Goal: Transaction & Acquisition: Subscribe to service/newsletter

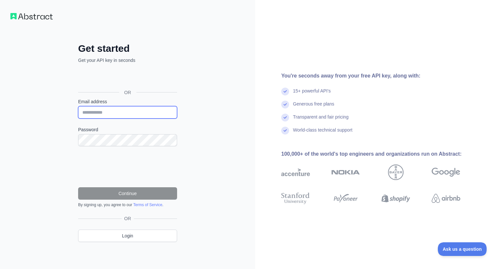
click at [144, 111] on input "Email address" at bounding box center [127, 112] width 99 height 12
click at [139, 109] on input "Email address" at bounding box center [127, 112] width 99 height 12
click at [111, 110] on input "**********" at bounding box center [127, 112] width 99 height 12
type input "**********"
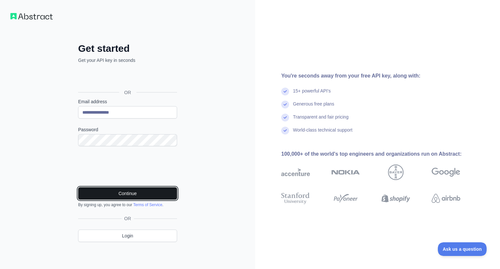
click at [115, 195] on button "Continue" at bounding box center [127, 193] width 99 height 12
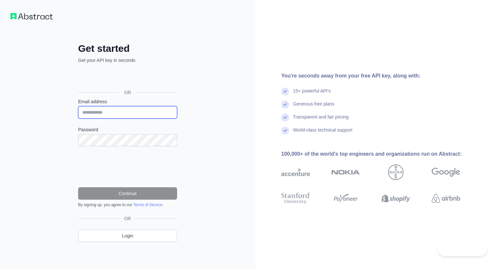
click at [107, 117] on input "Email address" at bounding box center [127, 112] width 99 height 12
click at [123, 114] on input "Email address" at bounding box center [127, 112] width 99 height 12
type input "**********"
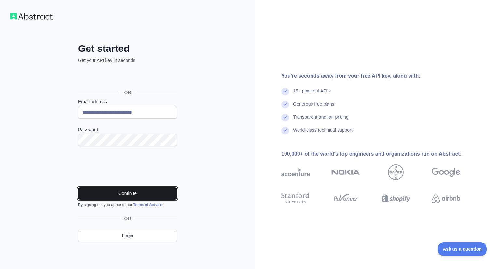
click at [158, 198] on button "Continue" at bounding box center [127, 193] width 99 height 12
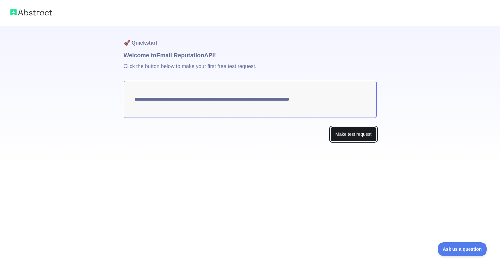
click at [353, 135] on button "Make test request" at bounding box center [354, 134] width 46 height 15
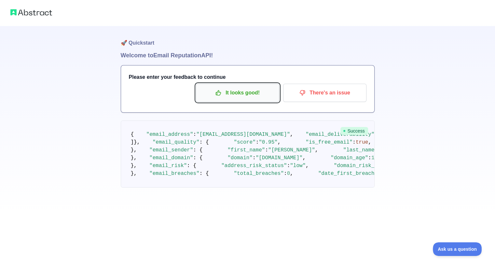
click at [235, 94] on p "It looks good!" at bounding box center [238, 92] width 74 height 11
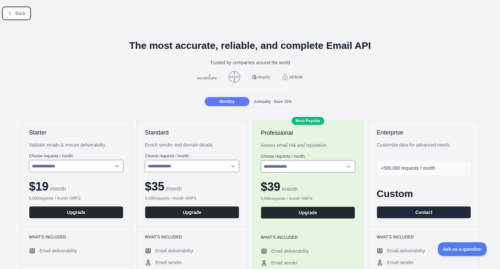
click at [22, 13] on span "Back" at bounding box center [20, 13] width 10 height 5
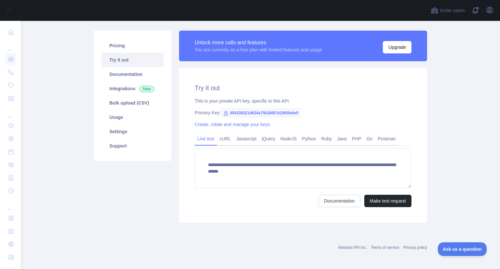
scroll to position [40, 0]
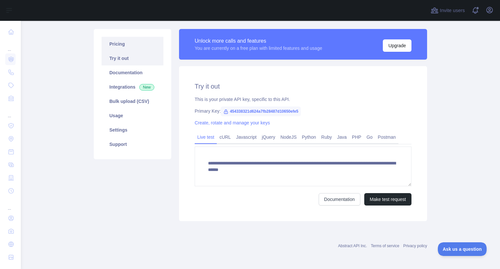
click at [115, 42] on link "Pricing" at bounding box center [133, 44] width 62 height 14
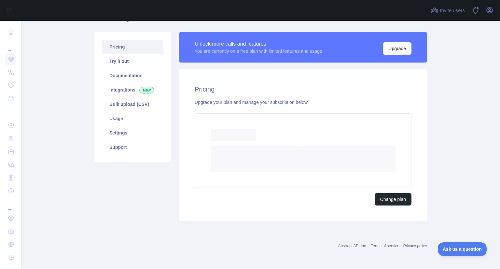
scroll to position [19, 0]
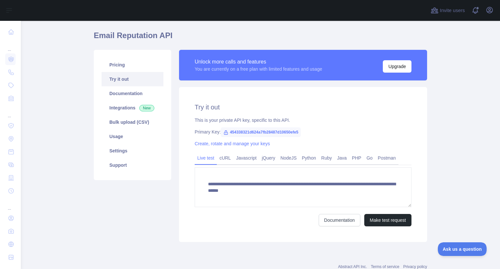
scroll to position [40, 0]
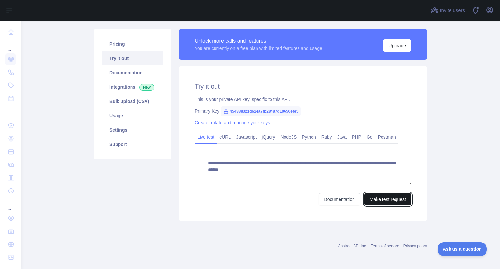
click at [391, 204] on button "Make test request" at bounding box center [387, 199] width 47 height 12
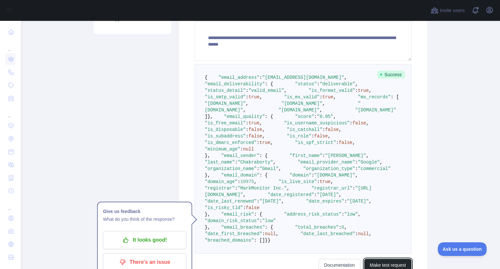
scroll to position [203, 0]
